Goal: Book appointment/travel/reservation

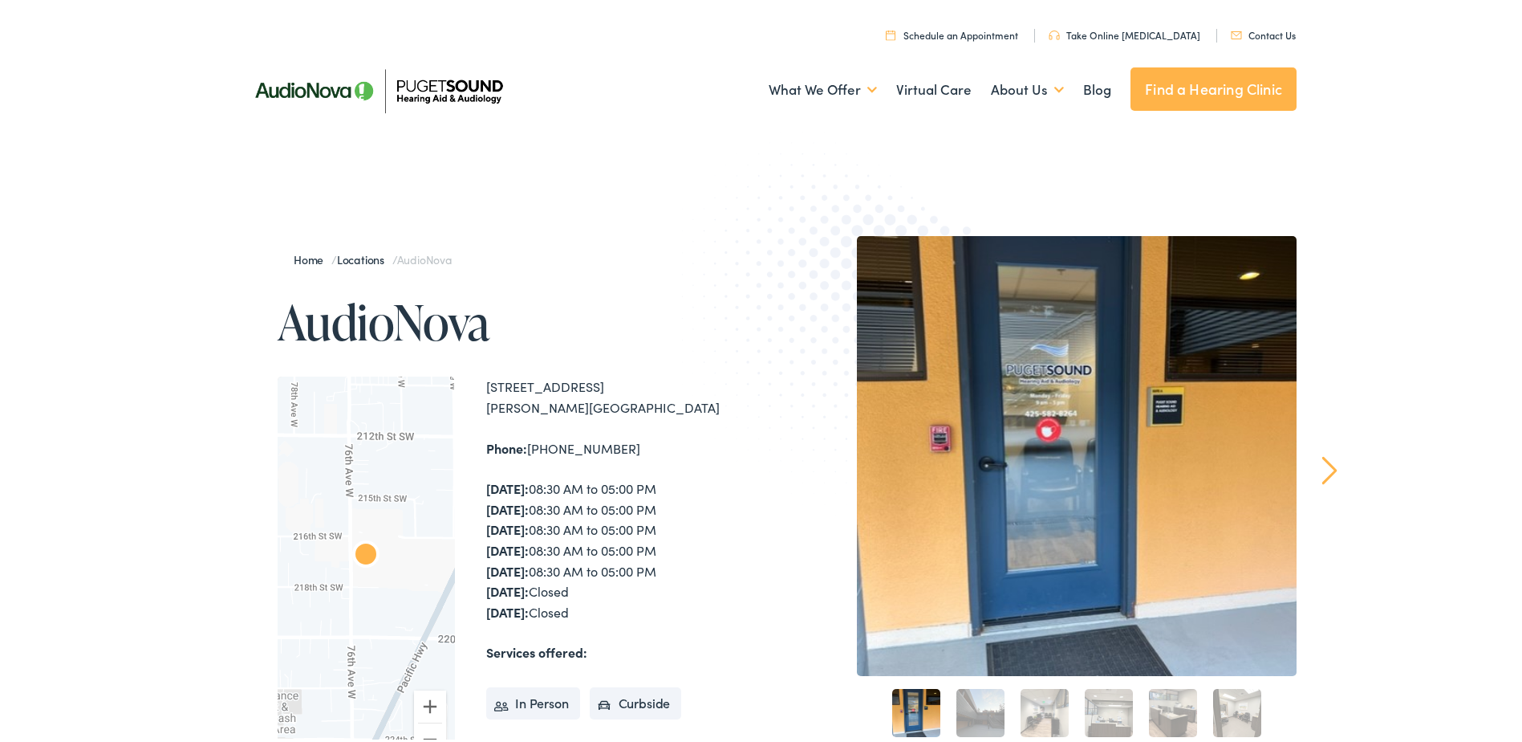
click at [1016, 28] on link "Schedule an Appointment" at bounding box center [952, 32] width 132 height 14
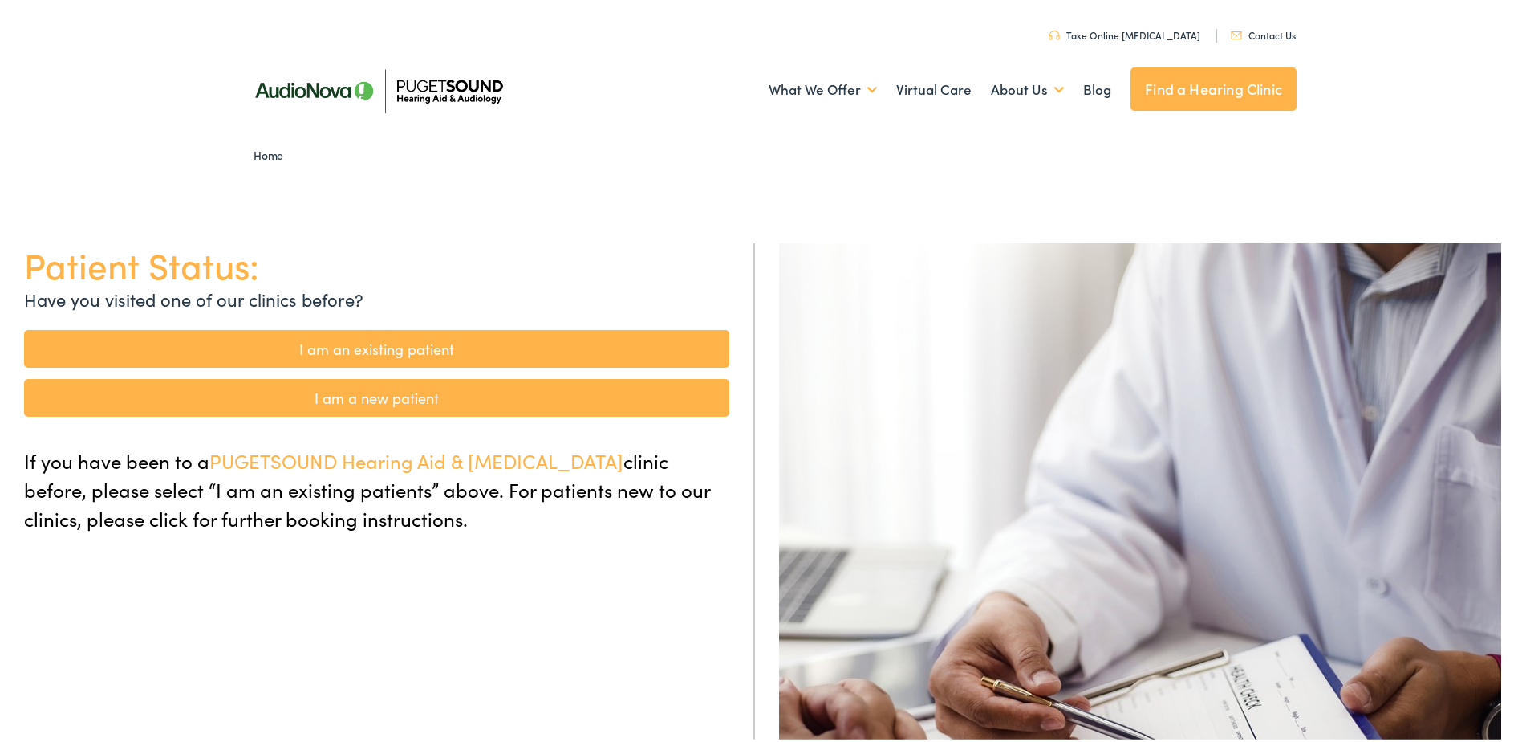
click at [450, 403] on link "I am a new patient" at bounding box center [376, 395] width 705 height 38
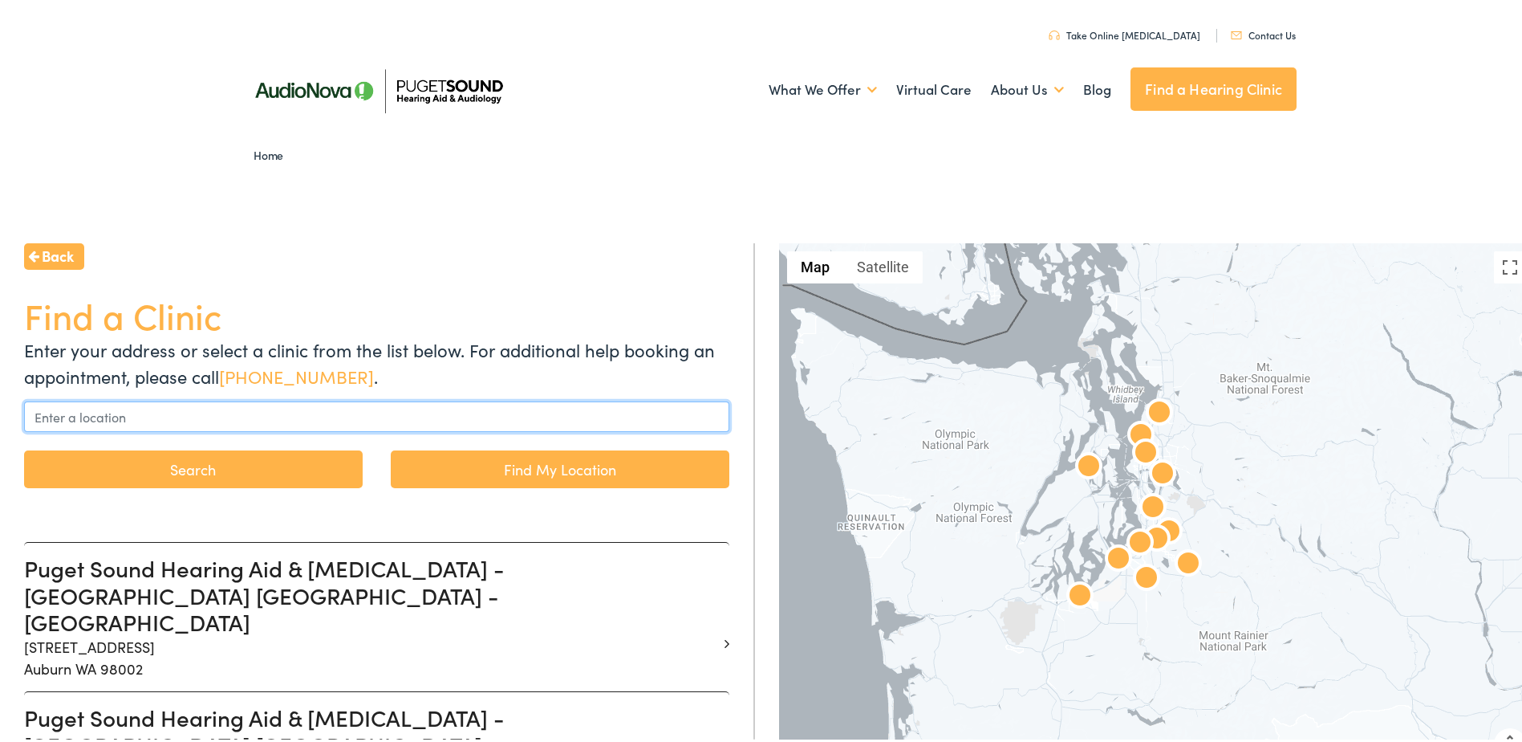
click at [400, 400] on input "text" at bounding box center [376, 413] width 705 height 30
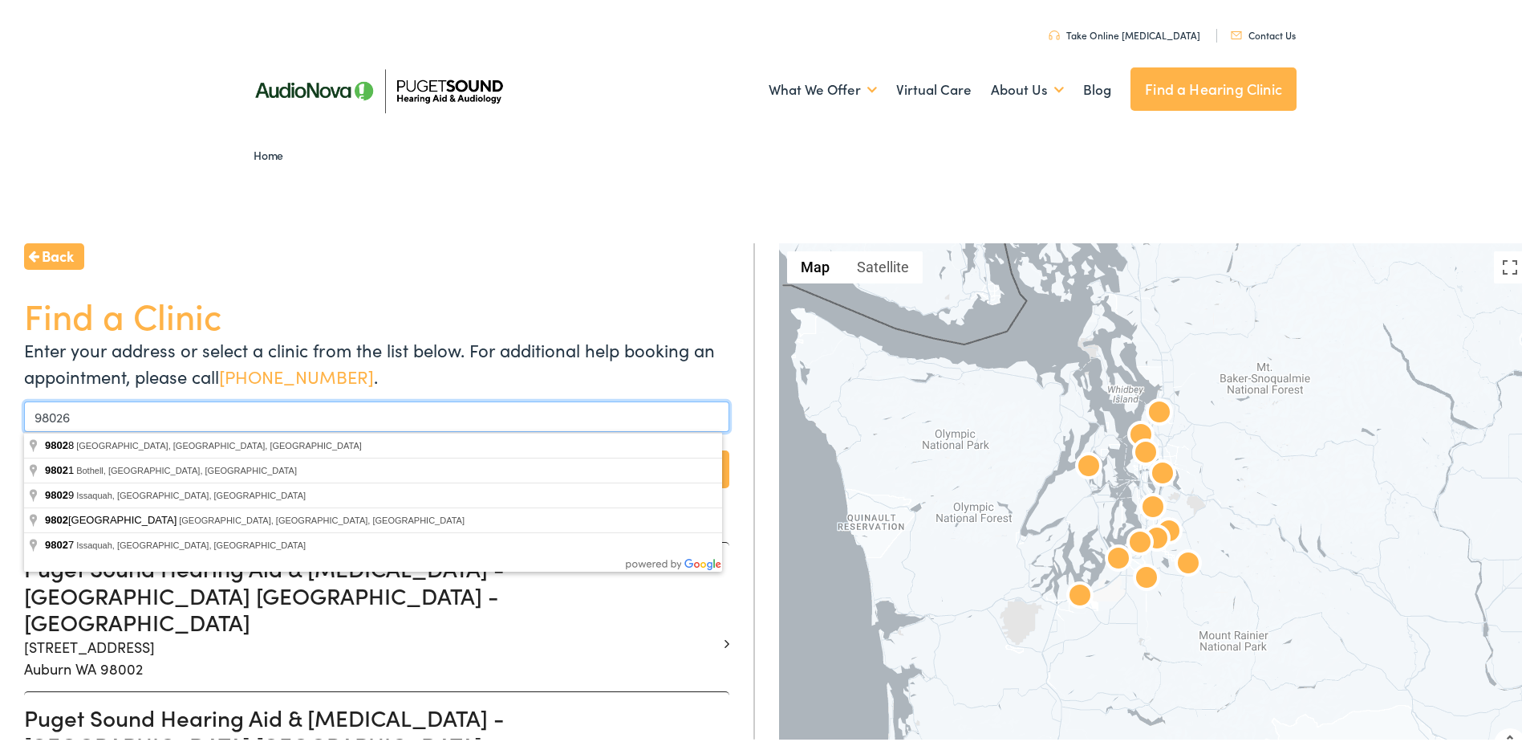
type input "98026"
click at [24, 447] on button "Search" at bounding box center [193, 466] width 339 height 38
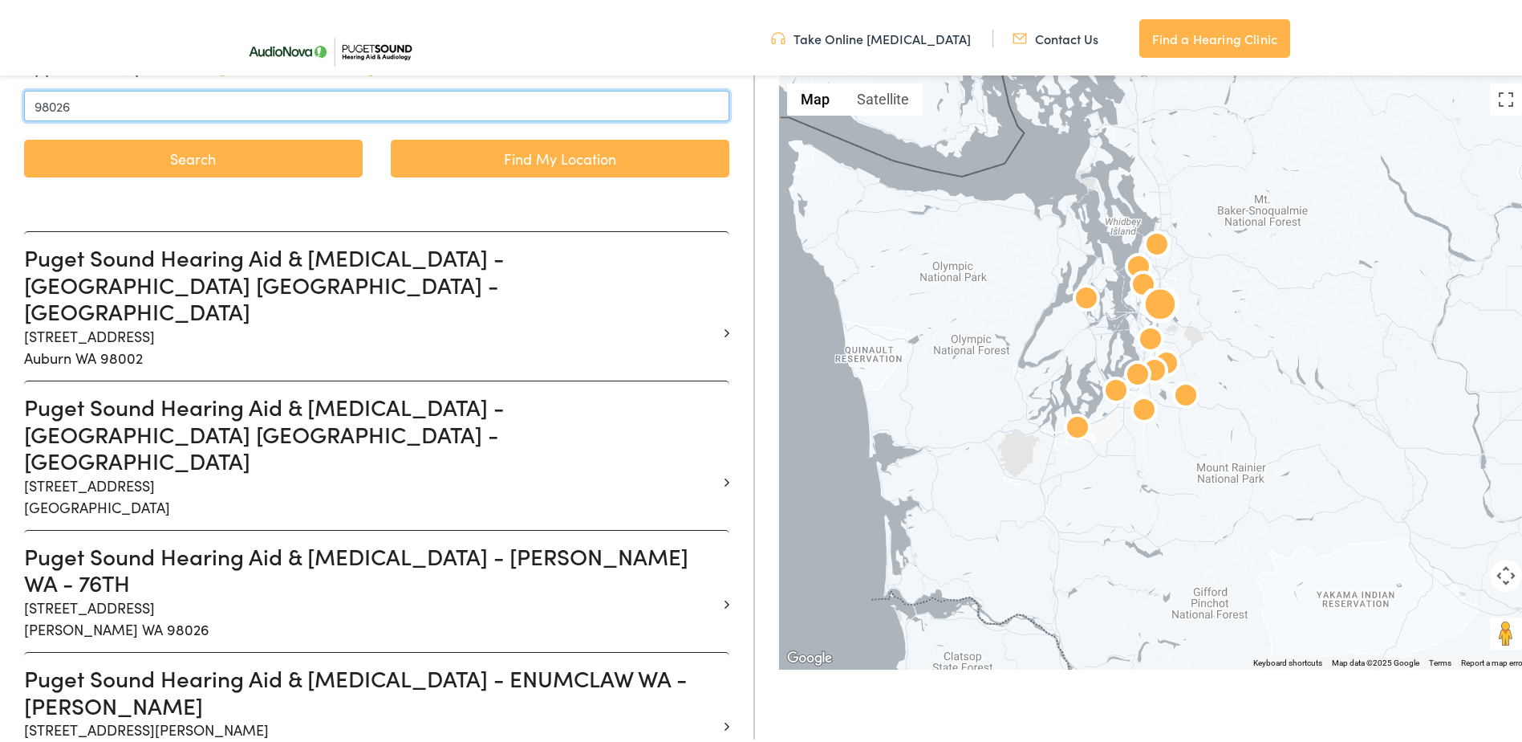
scroll to position [321, 0]
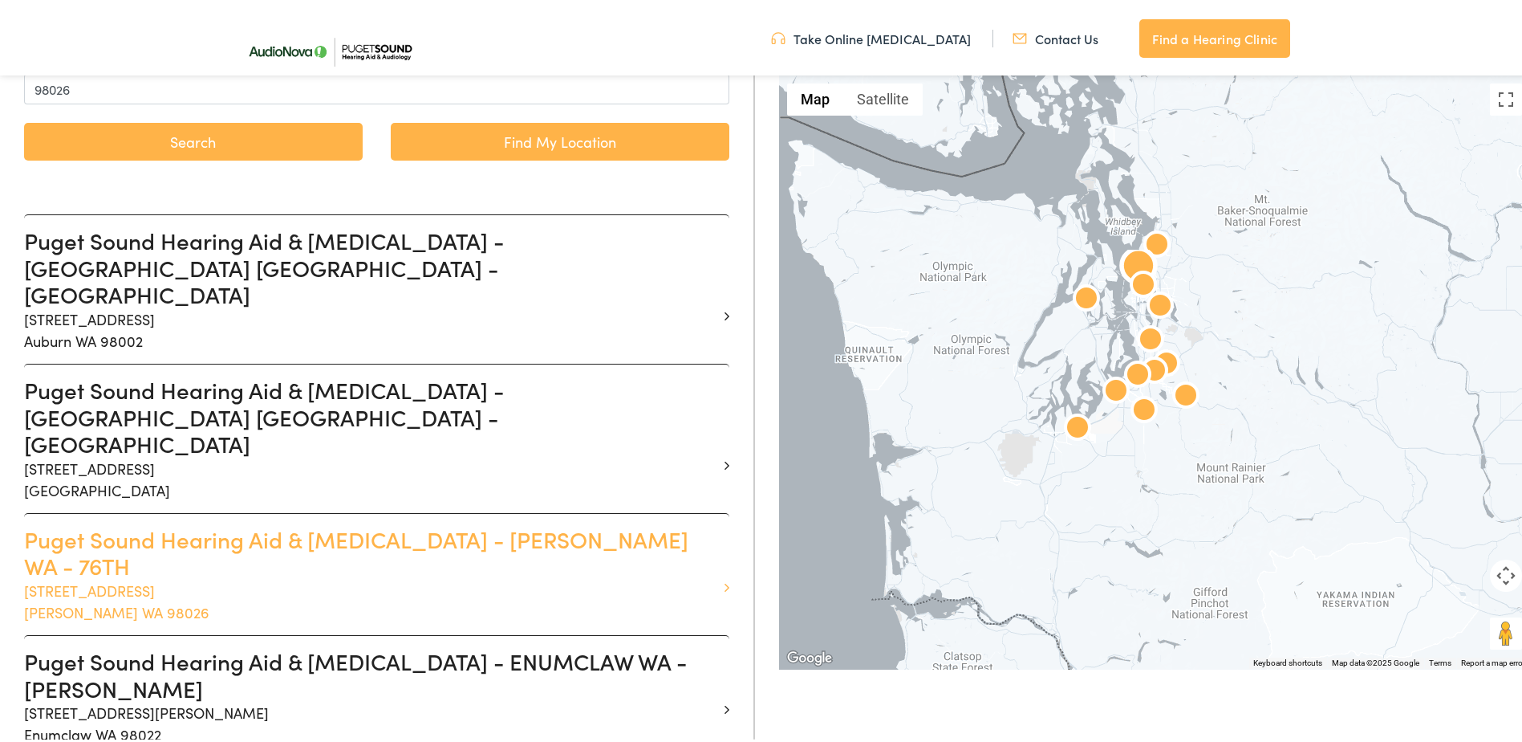
click at [433, 522] on h3 "Puget Sound Hearing Aid & Audiology - EDMONDS WA - 76TH" at bounding box center [370, 549] width 693 height 54
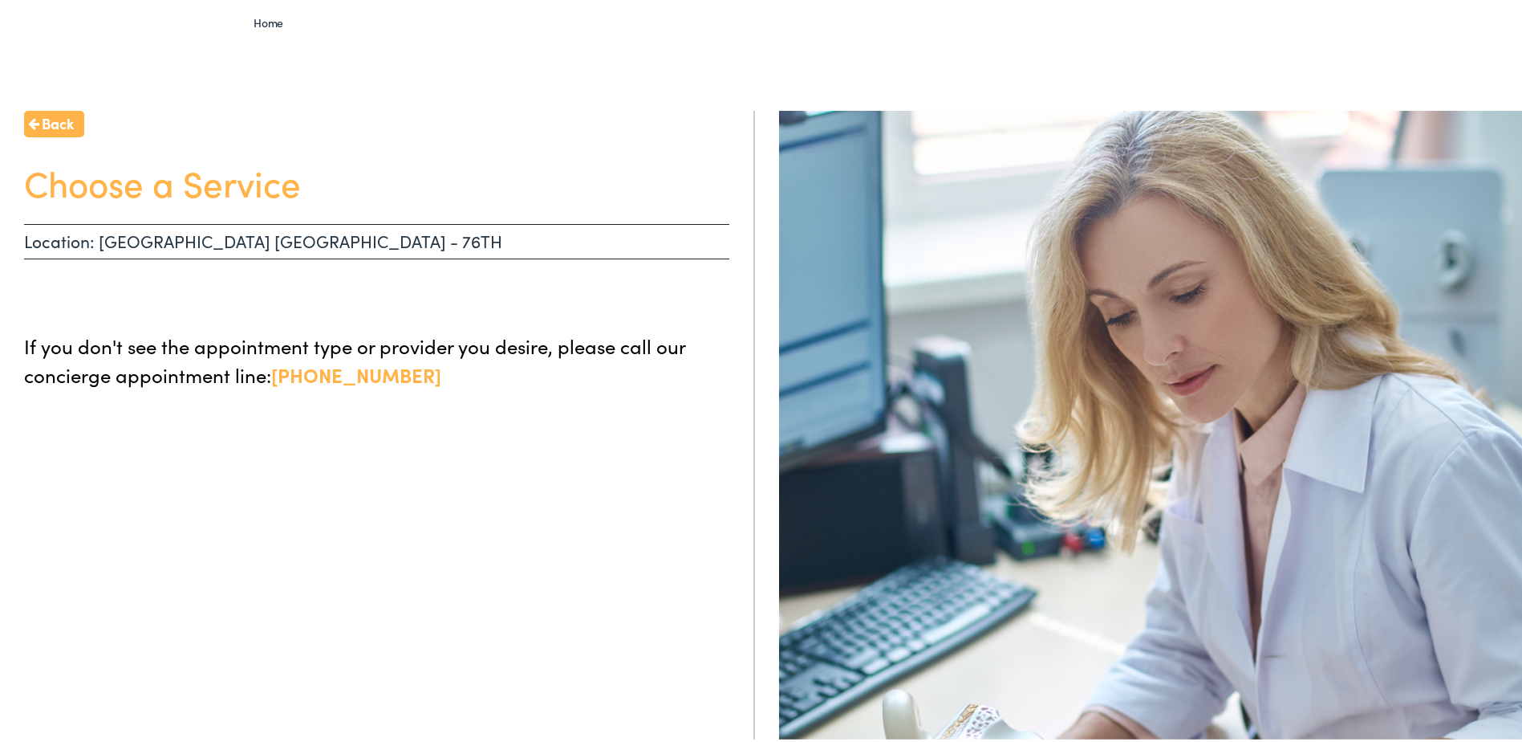
scroll to position [161, 0]
